Goal: Task Accomplishment & Management: Complete application form

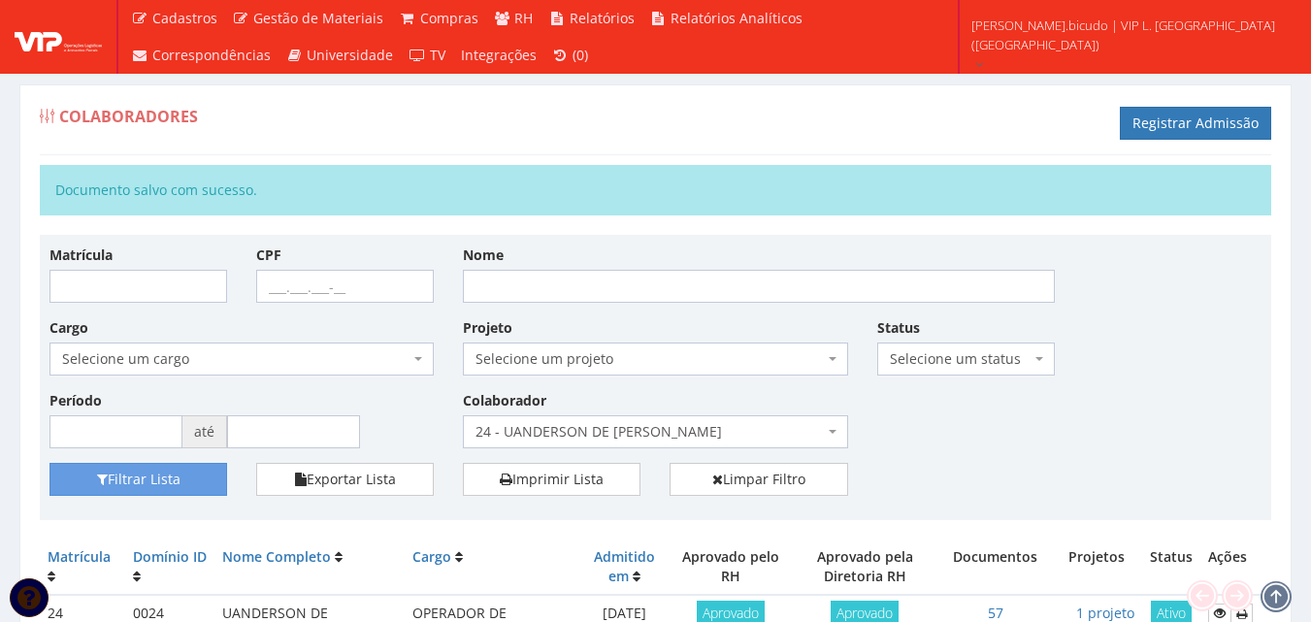
click at [770, 100] on div "Colaboradores Registrar Admissão" at bounding box center [656, 126] width 1232 height 58
click at [920, 453] on div "Matrícula CPF Nome Cargo Selecione um cargo G0453 D0139 - 5142-25 - AGENTE DE A…" at bounding box center [656, 354] width 1242 height 218
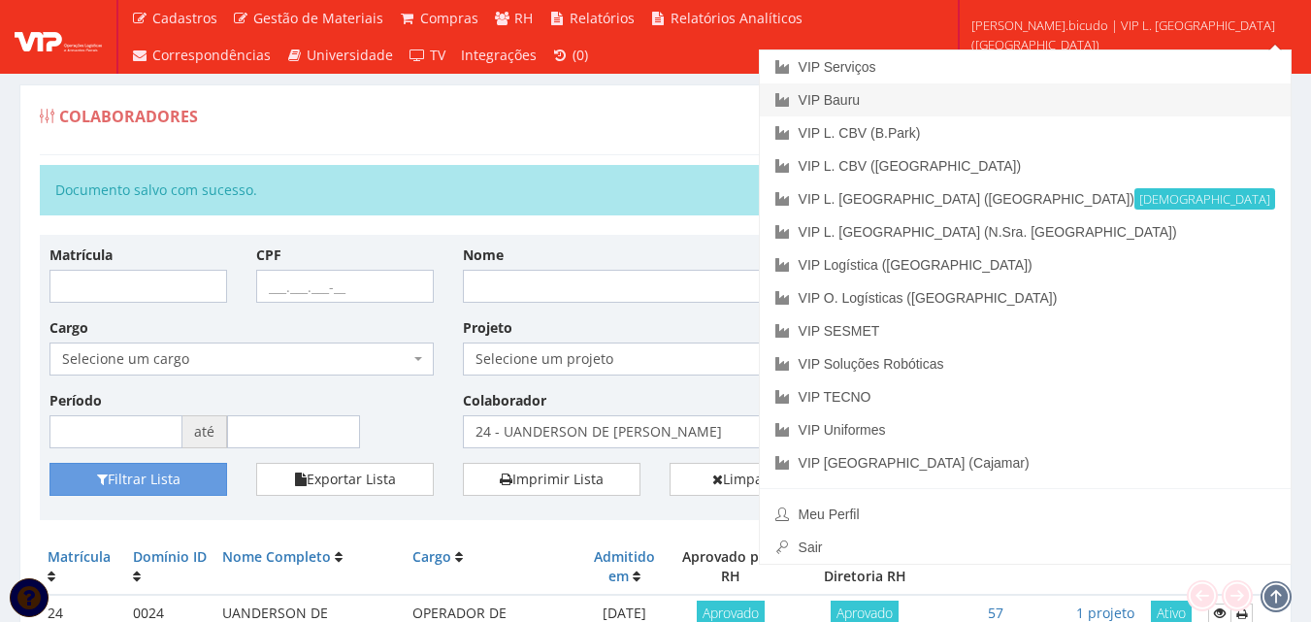
click at [1100, 91] on link "VIP Bauru" at bounding box center [1025, 99] width 531 height 33
